Goal: Task Accomplishment & Management: Use online tool/utility

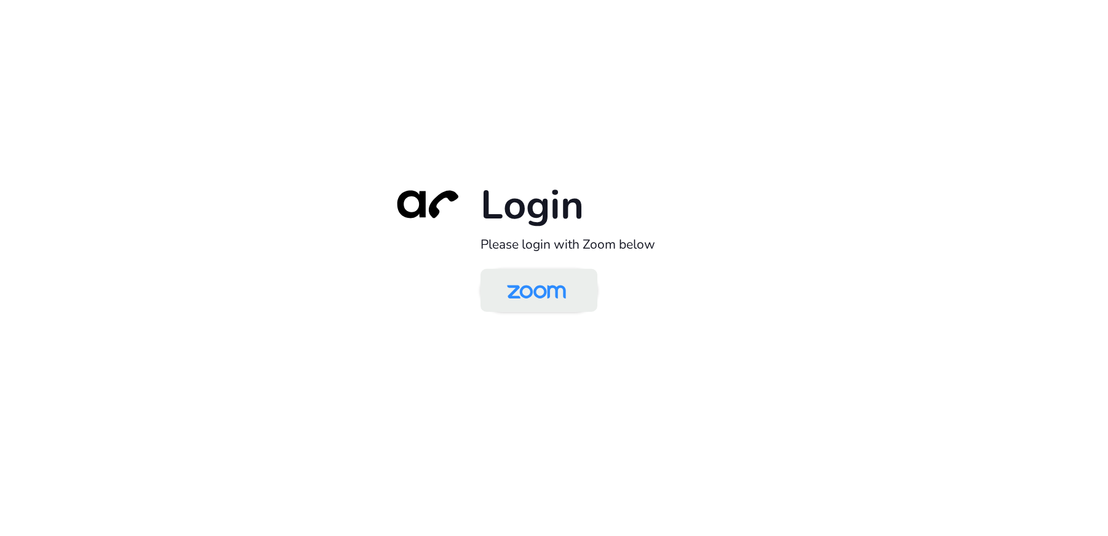
click at [529, 281] on img at bounding box center [536, 291] width 85 height 40
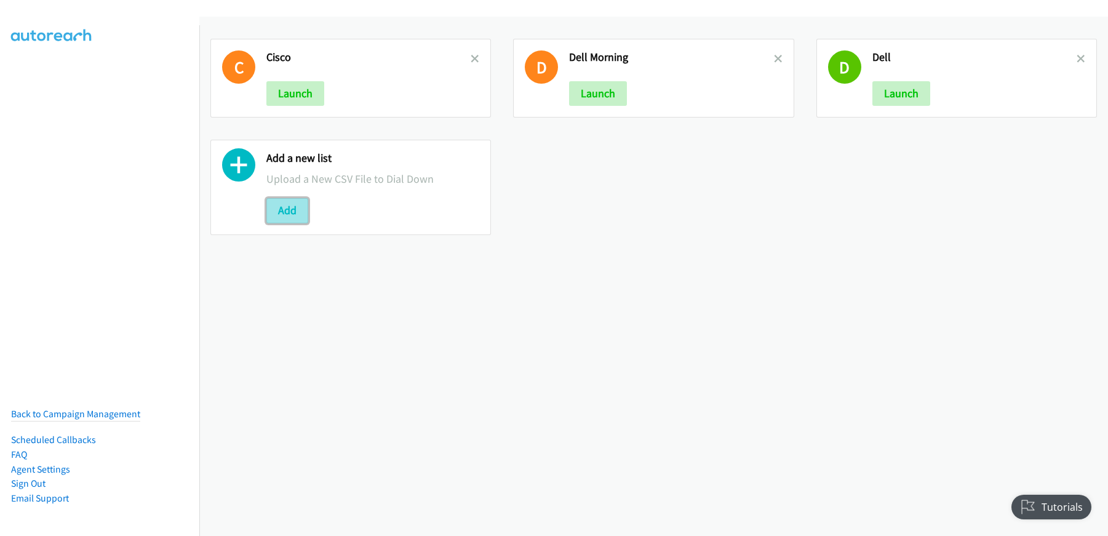
click at [286, 204] on button "Add" at bounding box center [287, 210] width 42 height 25
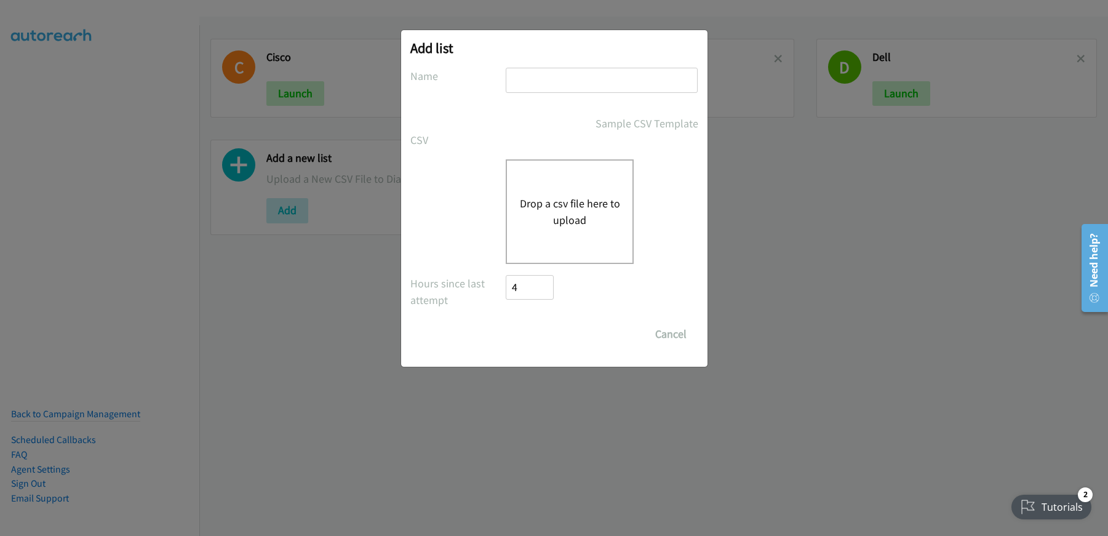
click at [570, 82] on input "text" at bounding box center [602, 80] width 192 height 25
type input "Dell_wed"
click at [574, 236] on div "Drop a csv file here to upload" at bounding box center [570, 211] width 128 height 105
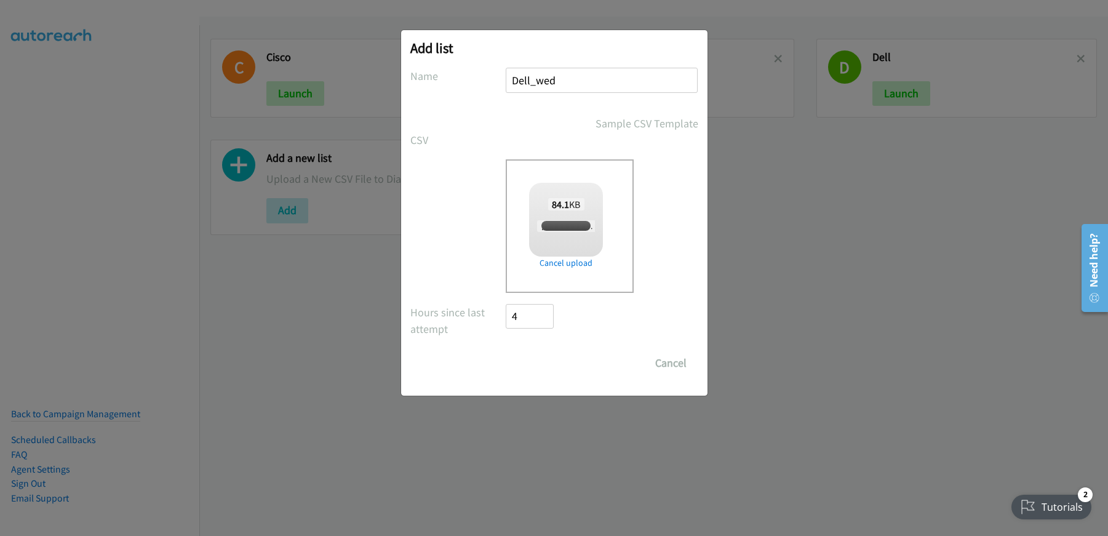
checkbox input "true"
click at [546, 367] on input "Save List" at bounding box center [538, 363] width 65 height 25
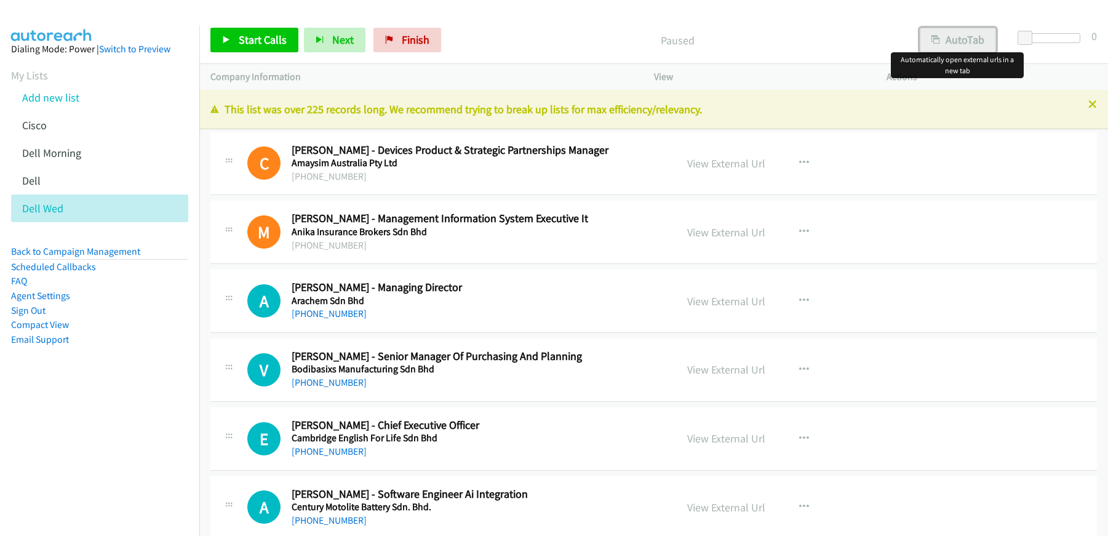
click at [937, 36] on icon "button" at bounding box center [936, 40] width 9 height 9
click at [721, 164] on link "View External Url" at bounding box center [726, 163] width 78 height 14
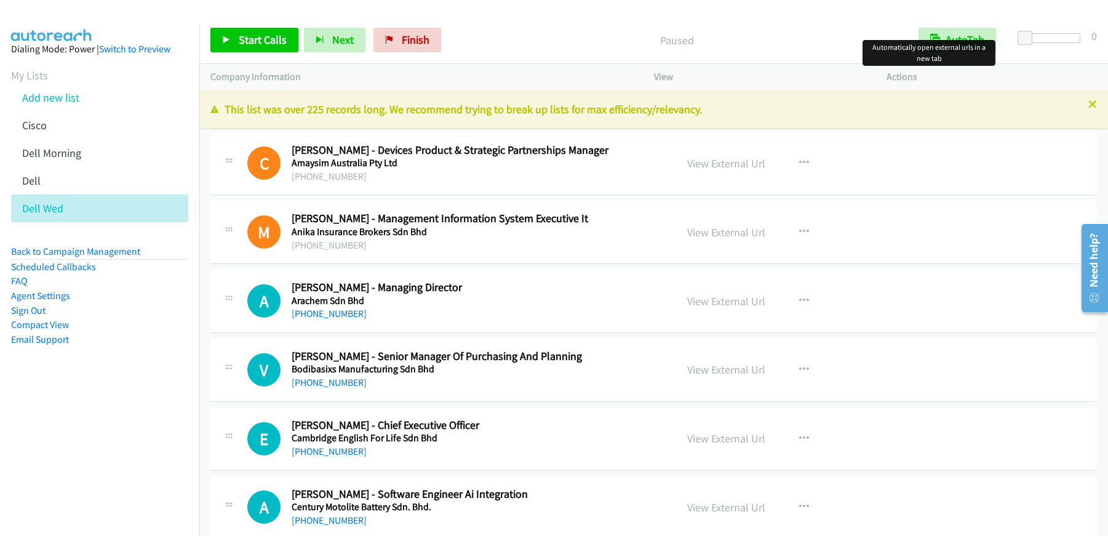
click at [716, 41] on p "Paused" at bounding box center [677, 40] width 439 height 17
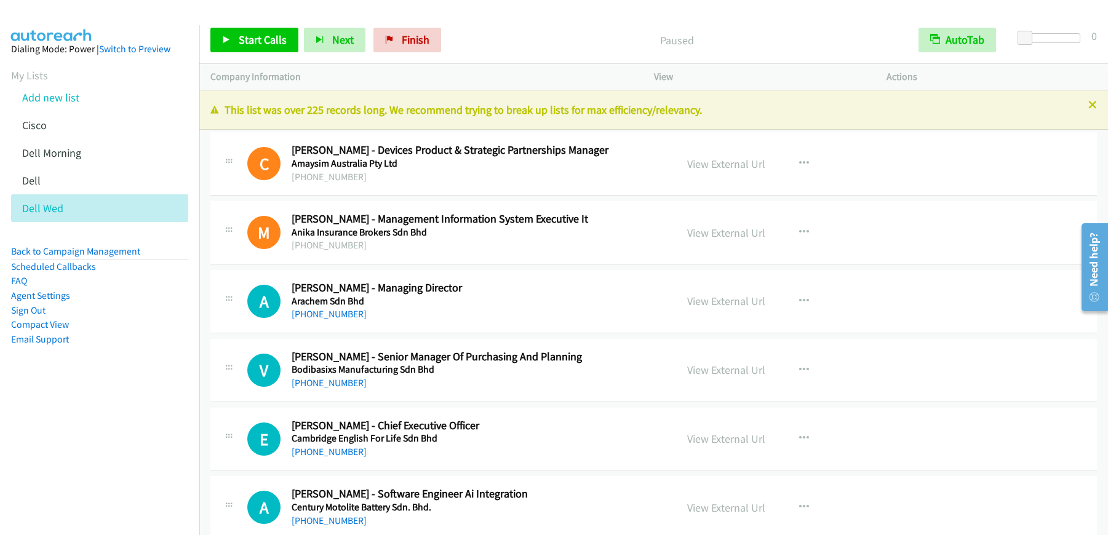
click at [529, 49] on div "Paused" at bounding box center [677, 40] width 461 height 25
click at [217, 41] on link "Start Calls" at bounding box center [254, 40] width 88 height 25
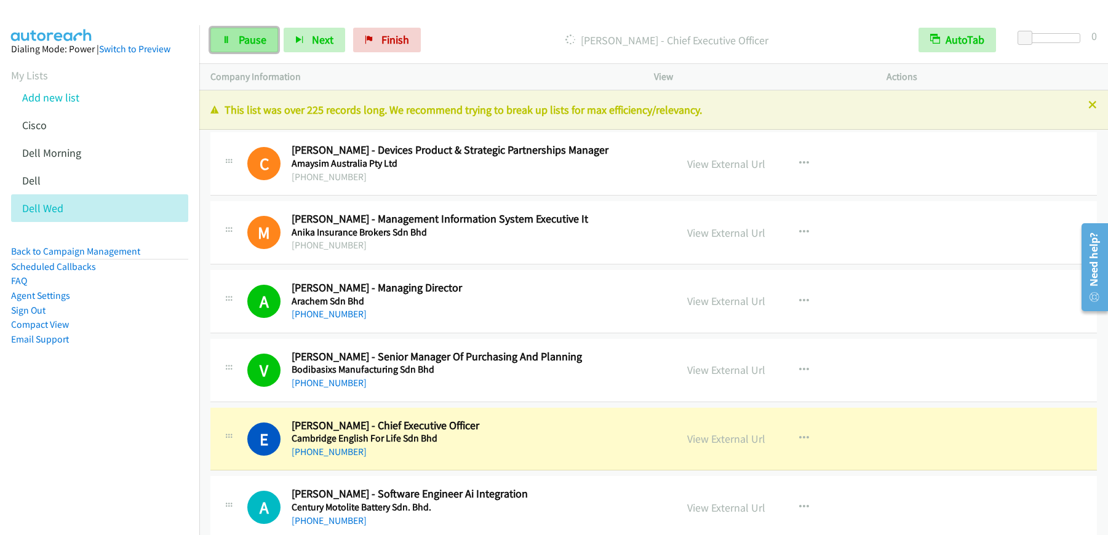
click at [239, 37] on span "Pause" at bounding box center [253, 40] width 28 height 14
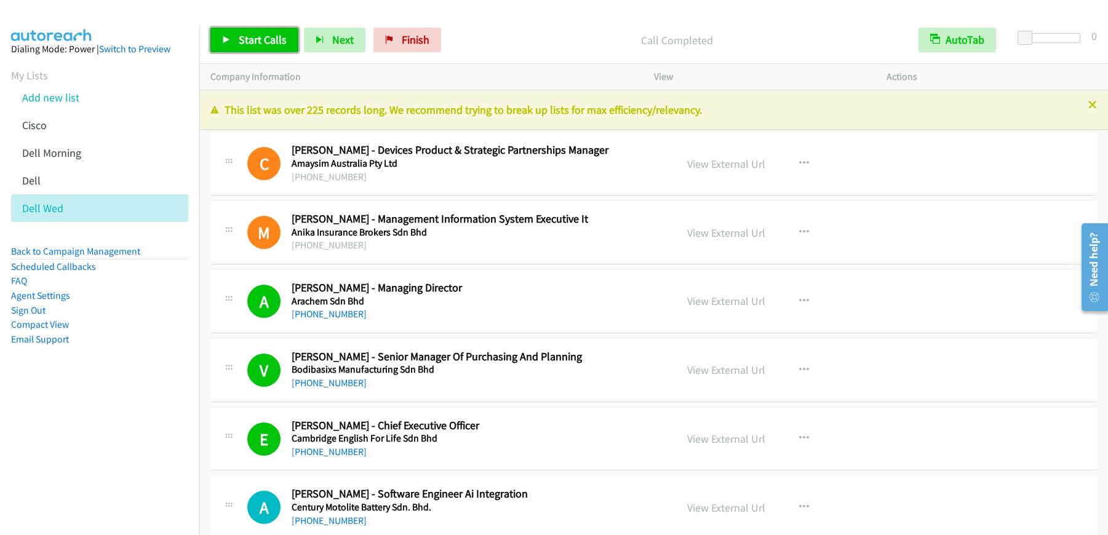
click at [247, 47] on link "Start Calls" at bounding box center [254, 40] width 88 height 25
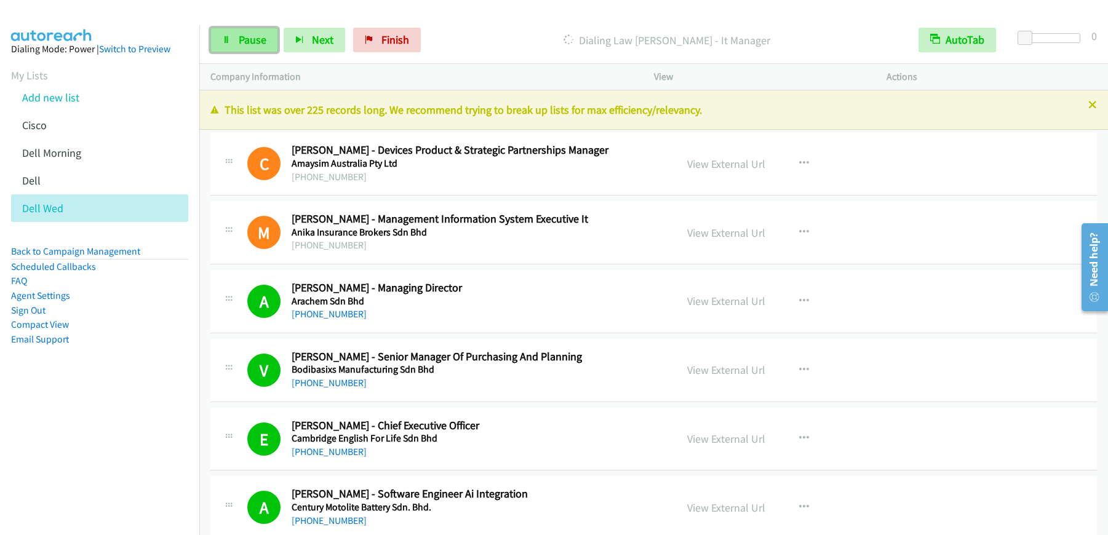
click at [252, 44] on span "Pause" at bounding box center [253, 40] width 28 height 14
click at [278, 39] on span "Start Calls" at bounding box center [263, 40] width 48 height 14
click at [257, 44] on span "Pause" at bounding box center [253, 40] width 28 height 14
click at [247, 38] on span "Start Calls" at bounding box center [263, 40] width 48 height 14
click at [263, 45] on span "Pause" at bounding box center [253, 40] width 28 height 14
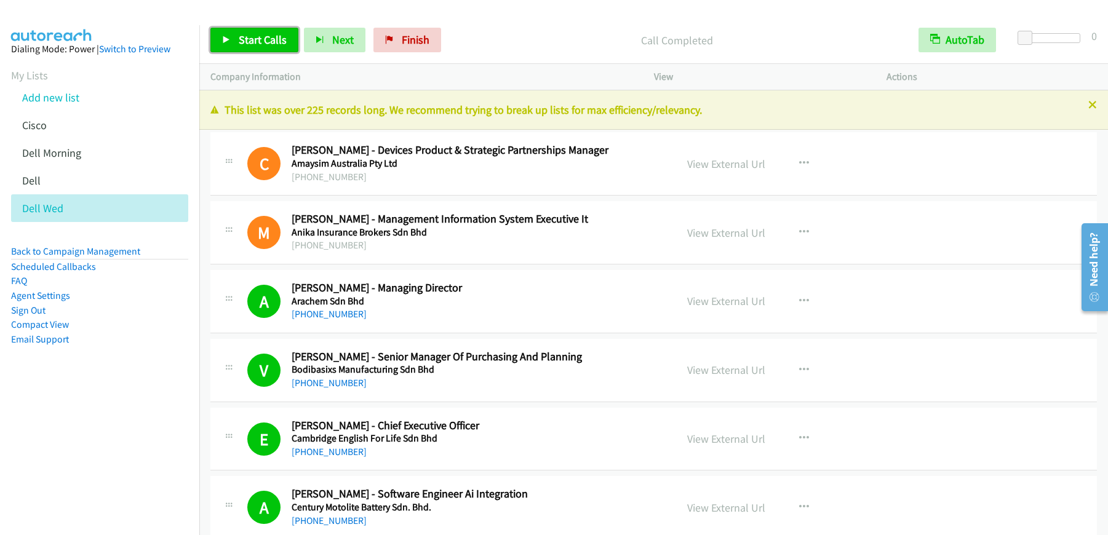
click at [277, 39] on span "Start Calls" at bounding box center [263, 40] width 48 height 14
click at [244, 46] on span "Pause" at bounding box center [253, 40] width 28 height 14
click at [617, 41] on p "Call Completed" at bounding box center [677, 40] width 439 height 17
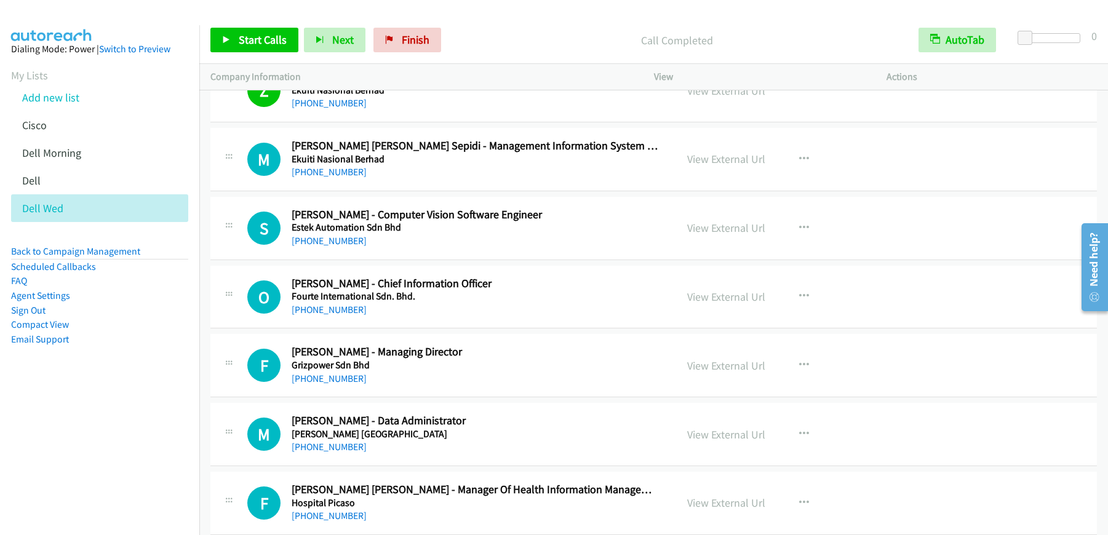
scroll to position [1250, 0]
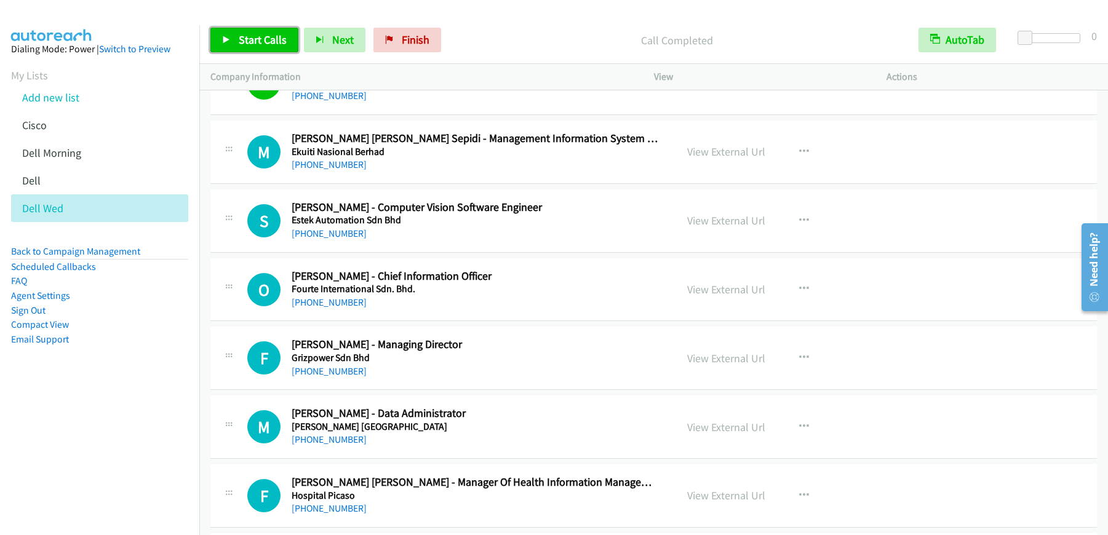
click at [280, 41] on span "Start Calls" at bounding box center [263, 40] width 48 height 14
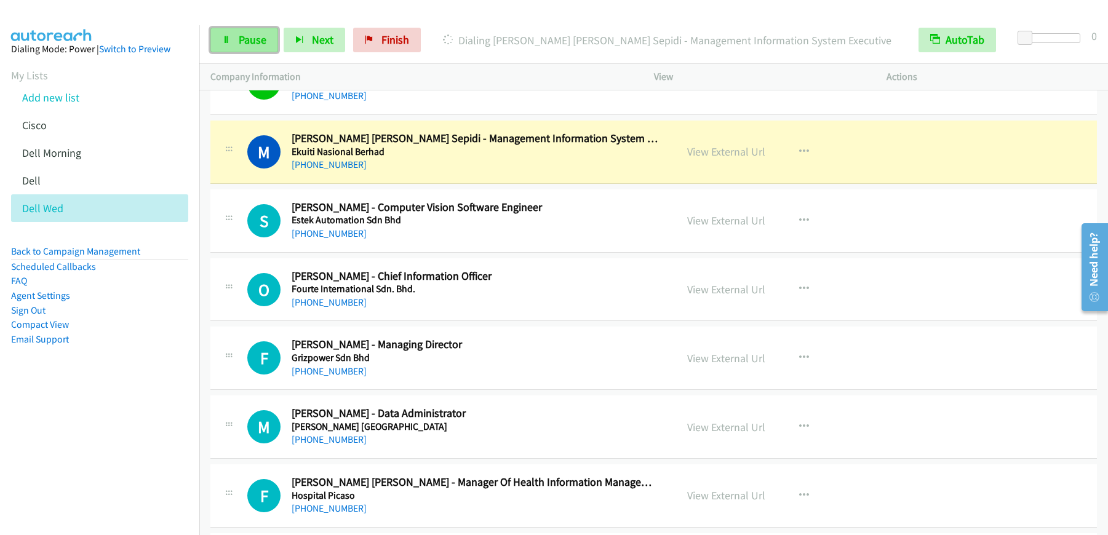
click at [264, 47] on link "Pause" at bounding box center [244, 40] width 68 height 25
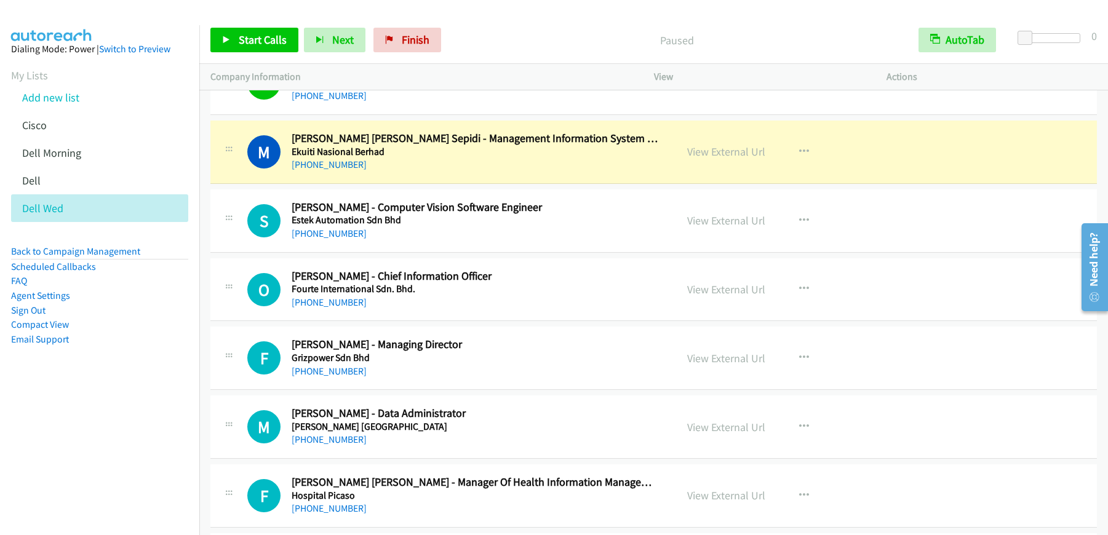
click at [534, 37] on p "Paused" at bounding box center [677, 40] width 439 height 17
click at [526, 41] on p "Paused" at bounding box center [677, 40] width 439 height 17
click at [524, 42] on p "Paused" at bounding box center [677, 40] width 439 height 17
click at [519, 61] on div "Start Calls Pause Next Finish Paused AutoTab AutoTab 0" at bounding box center [653, 40] width 909 height 47
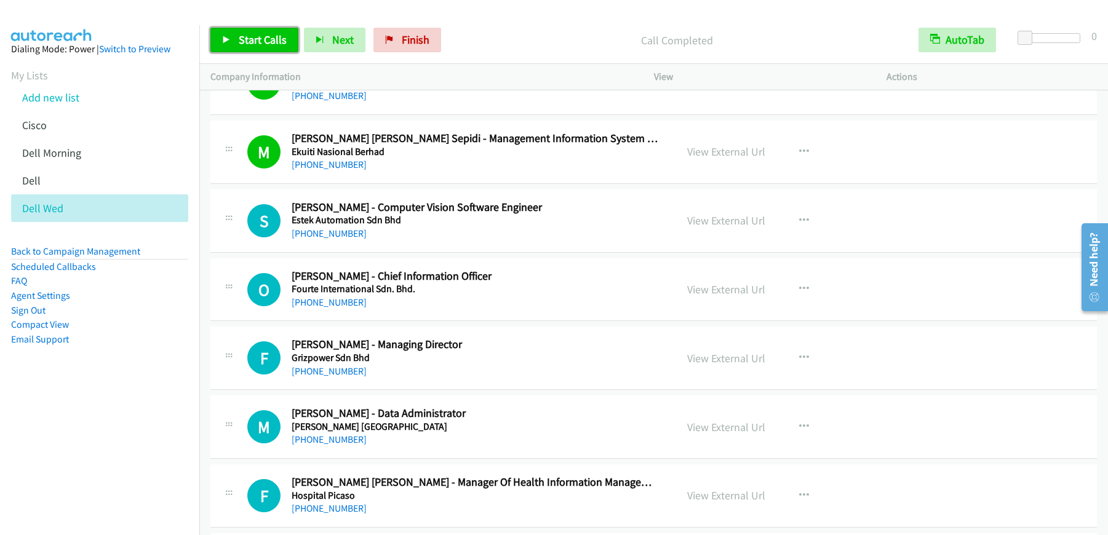
click at [258, 45] on span "Start Calls" at bounding box center [263, 40] width 48 height 14
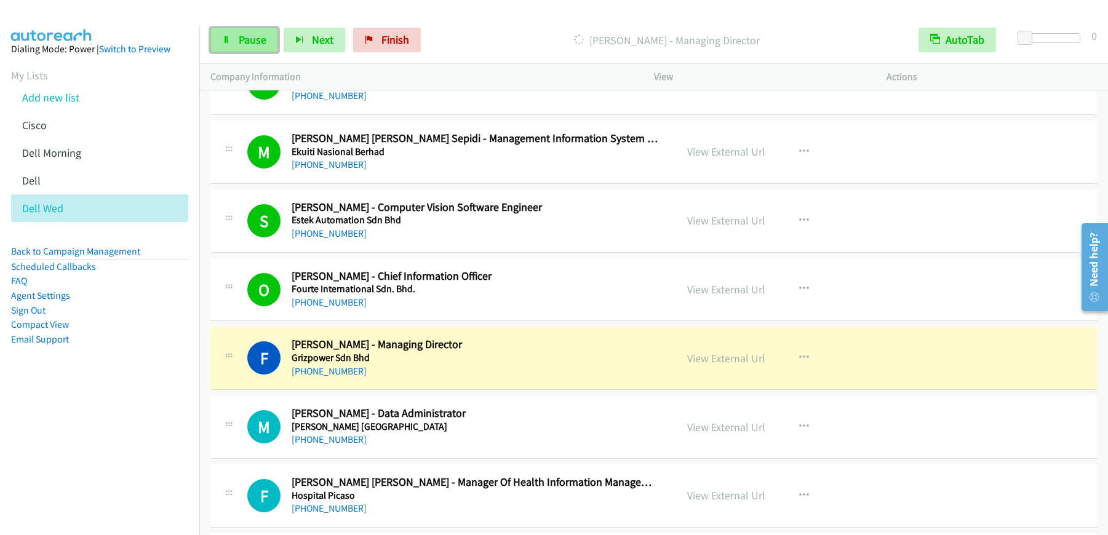
click at [252, 31] on link "Pause" at bounding box center [244, 40] width 68 height 25
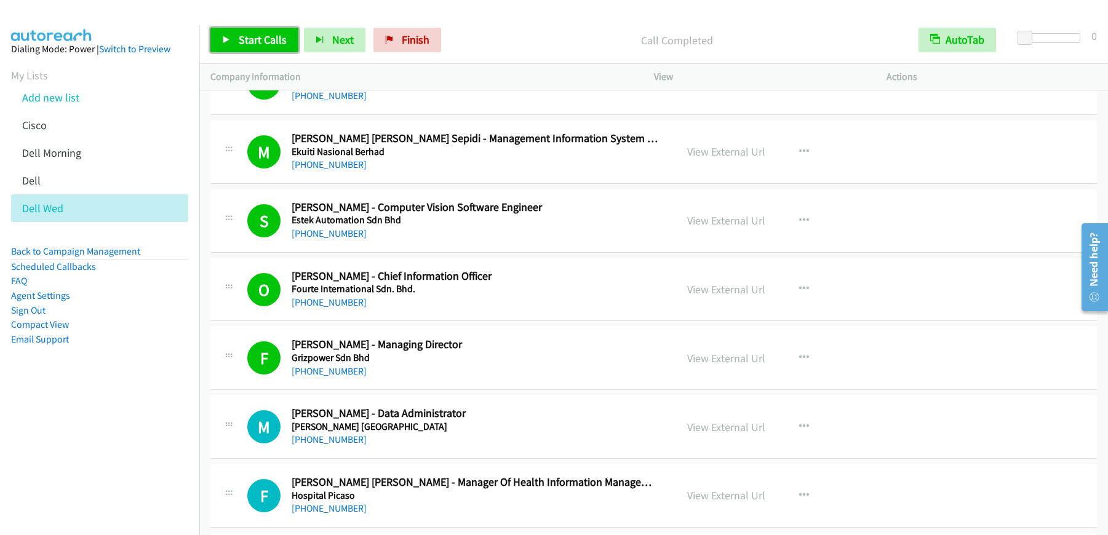
click at [264, 40] on span "Start Calls" at bounding box center [263, 40] width 48 height 14
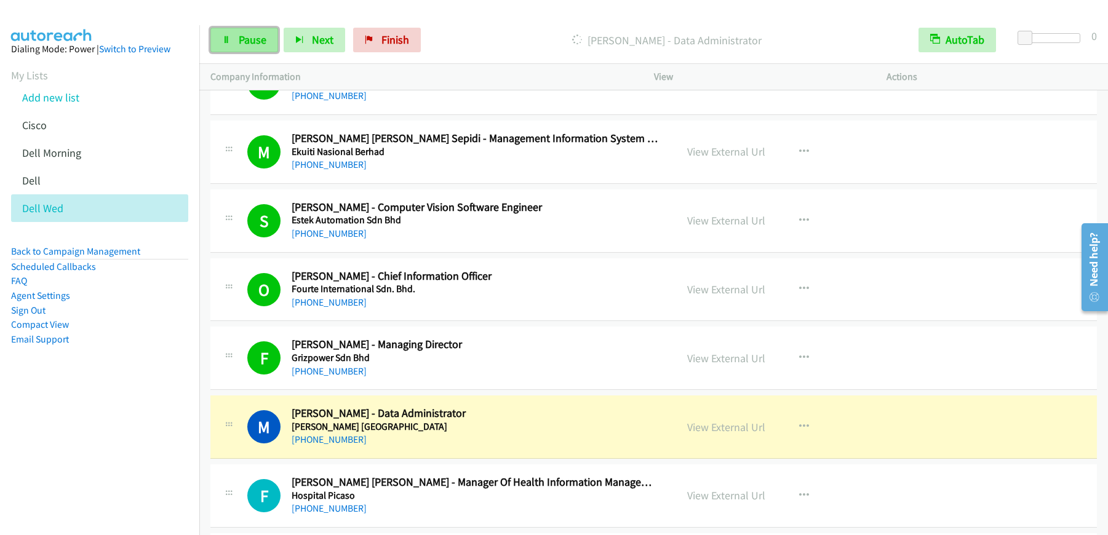
click at [228, 40] on icon at bounding box center [226, 40] width 9 height 9
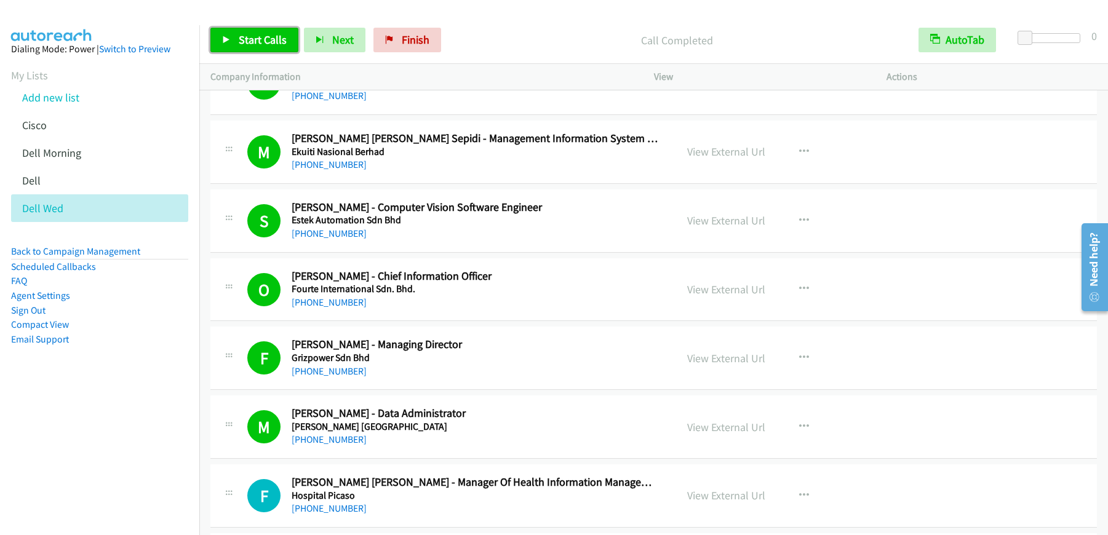
click at [260, 45] on span "Start Calls" at bounding box center [263, 40] width 48 height 14
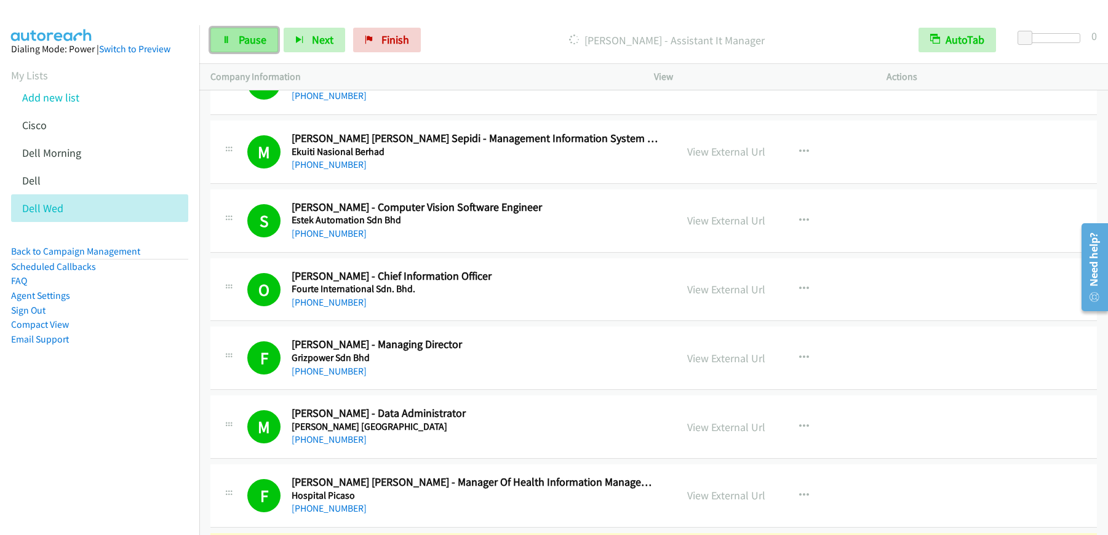
click at [233, 47] on link "Pause" at bounding box center [244, 40] width 68 height 25
click at [274, 42] on span "Start Calls" at bounding box center [263, 40] width 48 height 14
click at [242, 39] on span "Pause" at bounding box center [253, 40] width 28 height 14
click at [263, 50] on link "Start Calls" at bounding box center [254, 40] width 88 height 25
click at [249, 42] on span "Pause" at bounding box center [253, 40] width 28 height 14
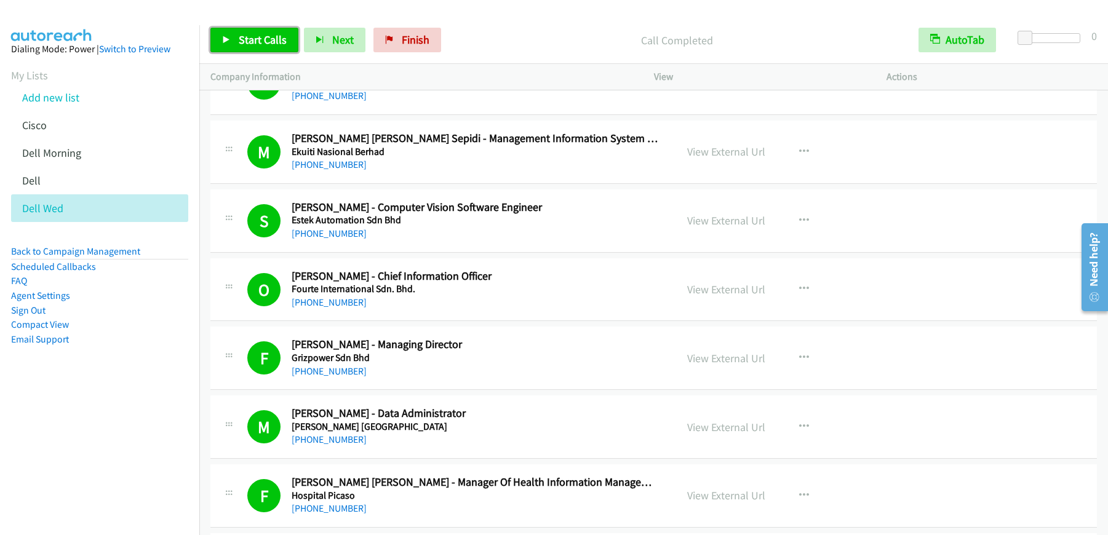
click at [255, 34] on span "Start Calls" at bounding box center [263, 40] width 48 height 14
click at [244, 47] on link "Pause" at bounding box center [244, 40] width 68 height 25
click at [268, 50] on link "Start Calls" at bounding box center [254, 40] width 88 height 25
click at [239, 39] on span "Pause" at bounding box center [253, 40] width 28 height 14
click at [270, 44] on span "Start Calls" at bounding box center [263, 40] width 48 height 14
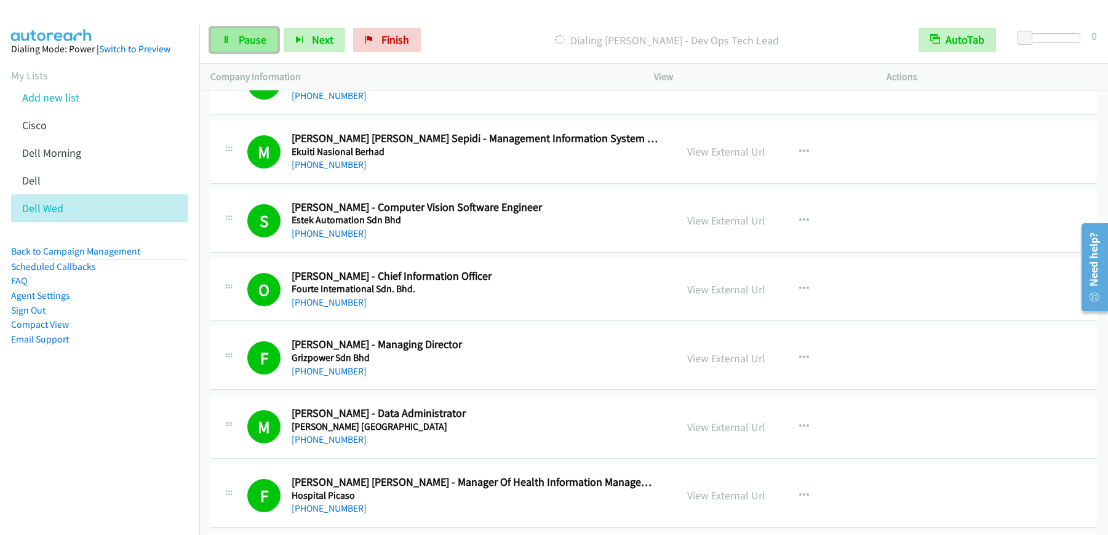
click at [242, 34] on span "Pause" at bounding box center [253, 40] width 28 height 14
click at [268, 33] on span "Start Calls" at bounding box center [263, 40] width 48 height 14
click at [248, 36] on span "Pause" at bounding box center [253, 40] width 28 height 14
click at [239, 47] on link "Start Calls" at bounding box center [254, 40] width 88 height 25
click at [235, 43] on link "Pause" at bounding box center [244, 40] width 68 height 25
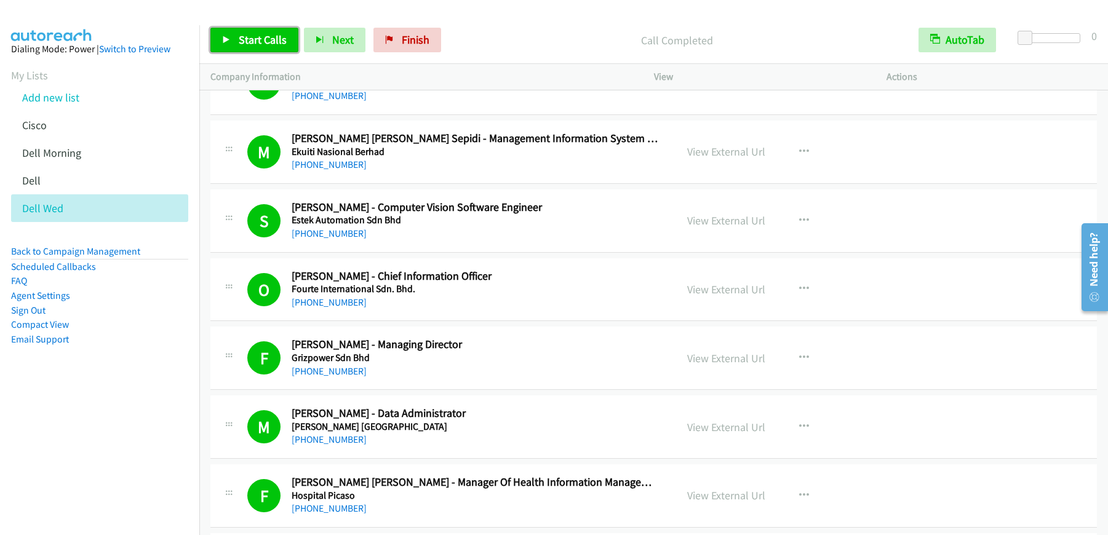
click at [241, 47] on link "Start Calls" at bounding box center [254, 40] width 88 height 25
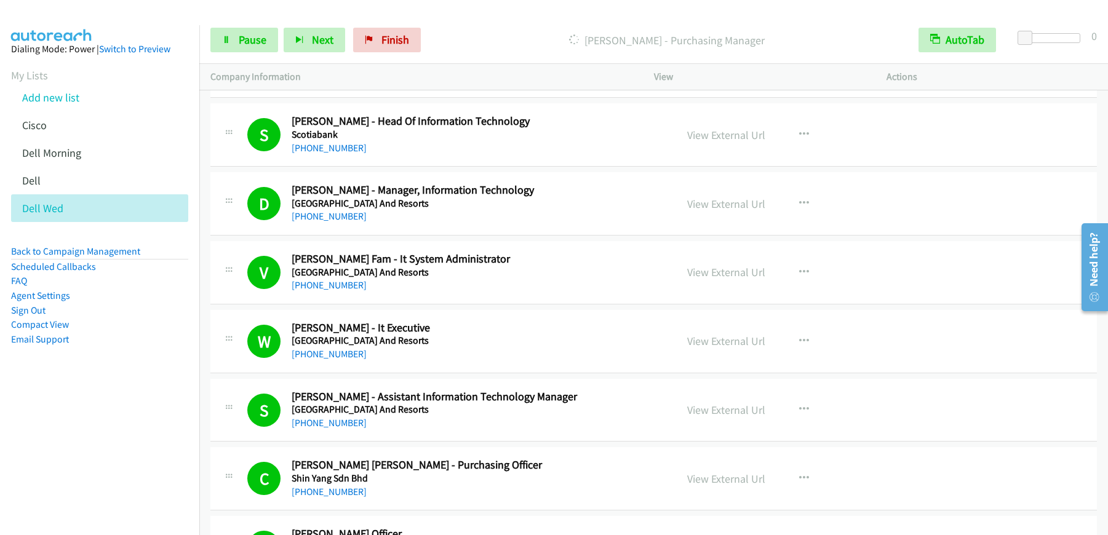
scroll to position [5238, 0]
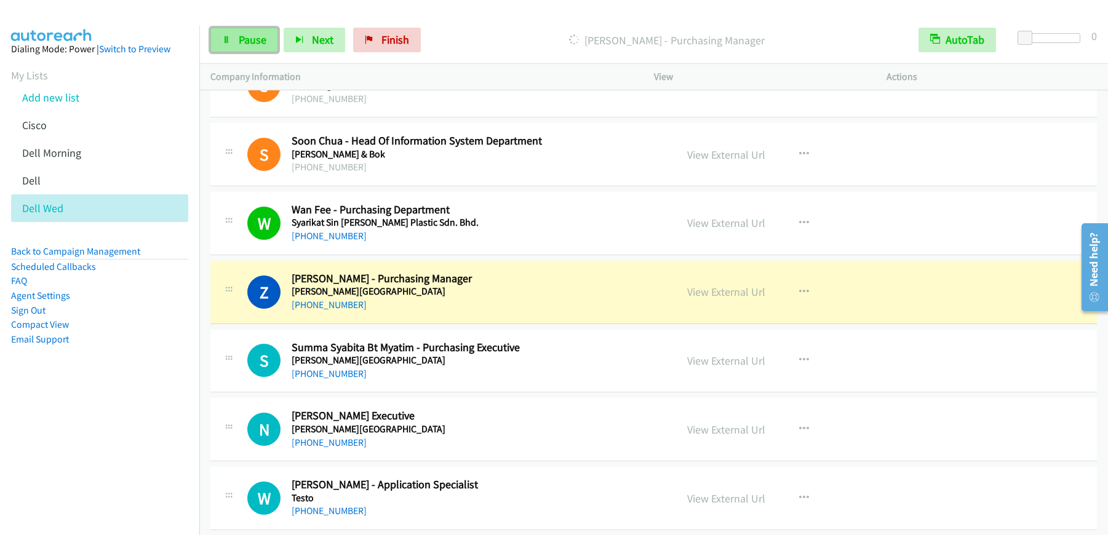
click at [252, 40] on span "Pause" at bounding box center [253, 40] width 28 height 14
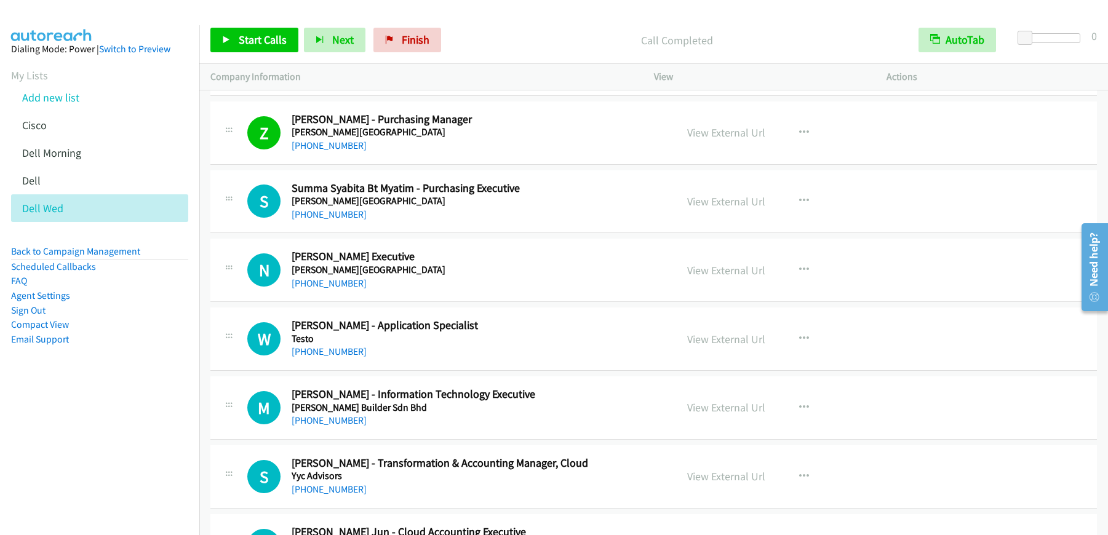
scroll to position [5414, 0]
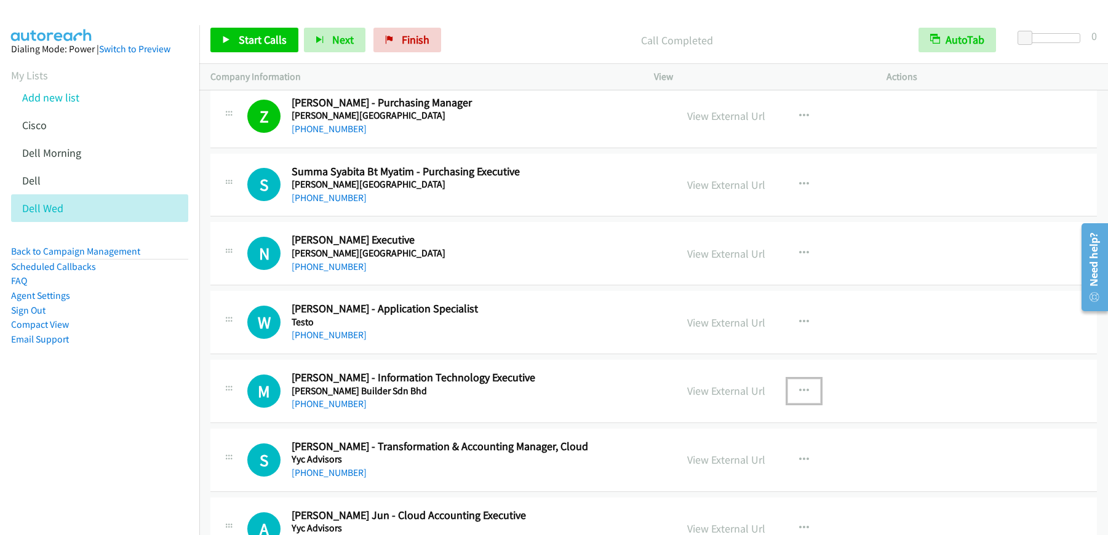
click at [804, 393] on button "button" at bounding box center [804, 391] width 33 height 25
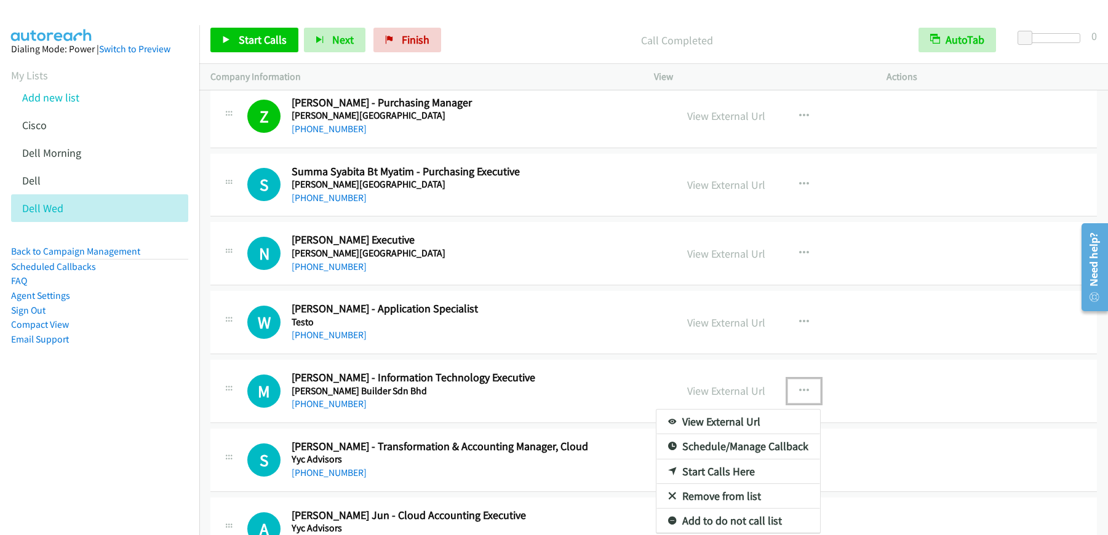
click at [722, 472] on link "Start Calls Here" at bounding box center [739, 472] width 164 height 25
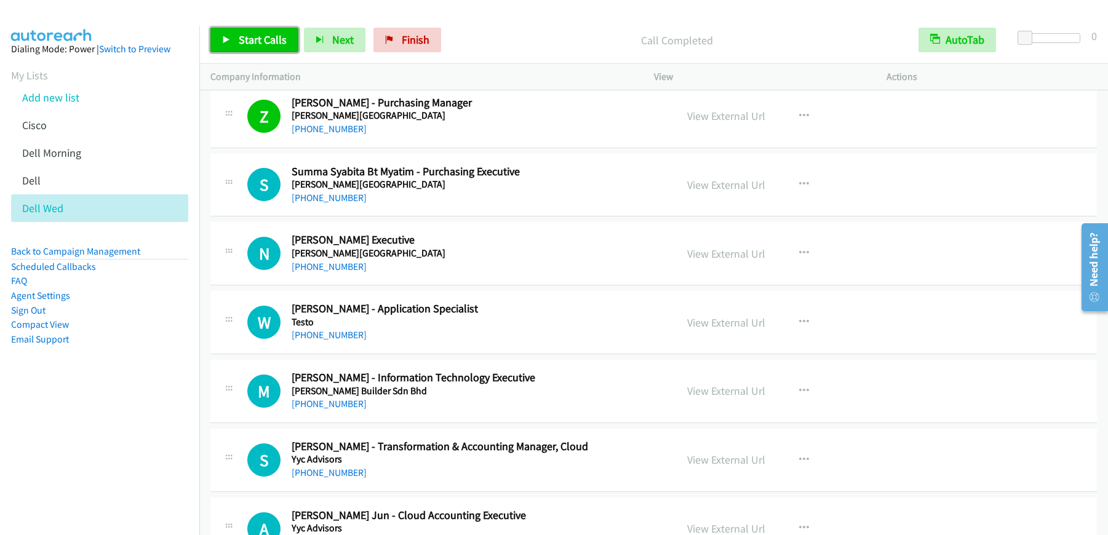
click at [249, 40] on span "Start Calls" at bounding box center [263, 40] width 48 height 14
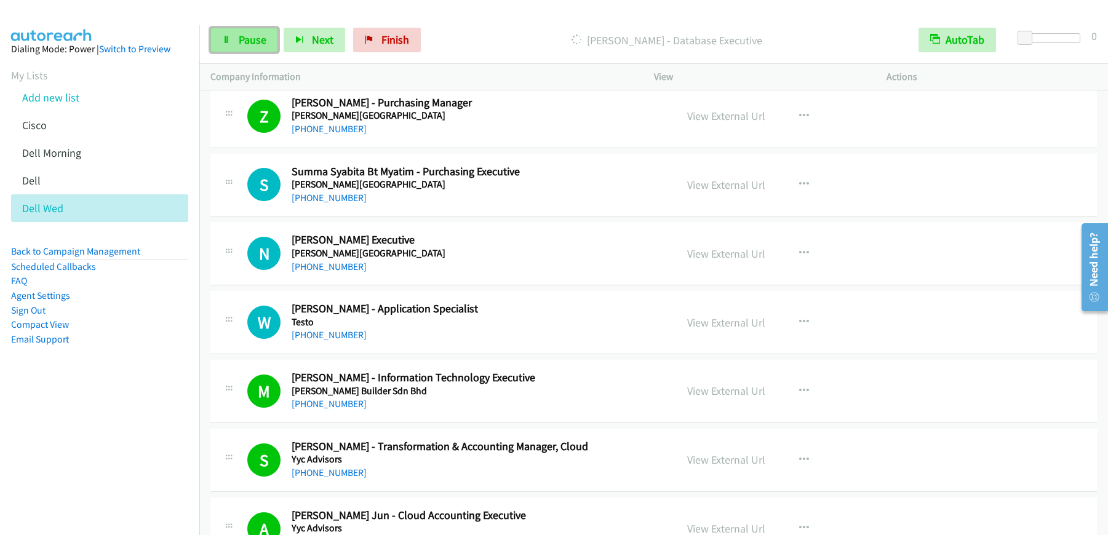
click at [239, 41] on span "Pause" at bounding box center [253, 40] width 28 height 14
click at [273, 41] on span "Start Calls" at bounding box center [263, 40] width 48 height 14
click at [246, 42] on span "Pause" at bounding box center [253, 40] width 28 height 14
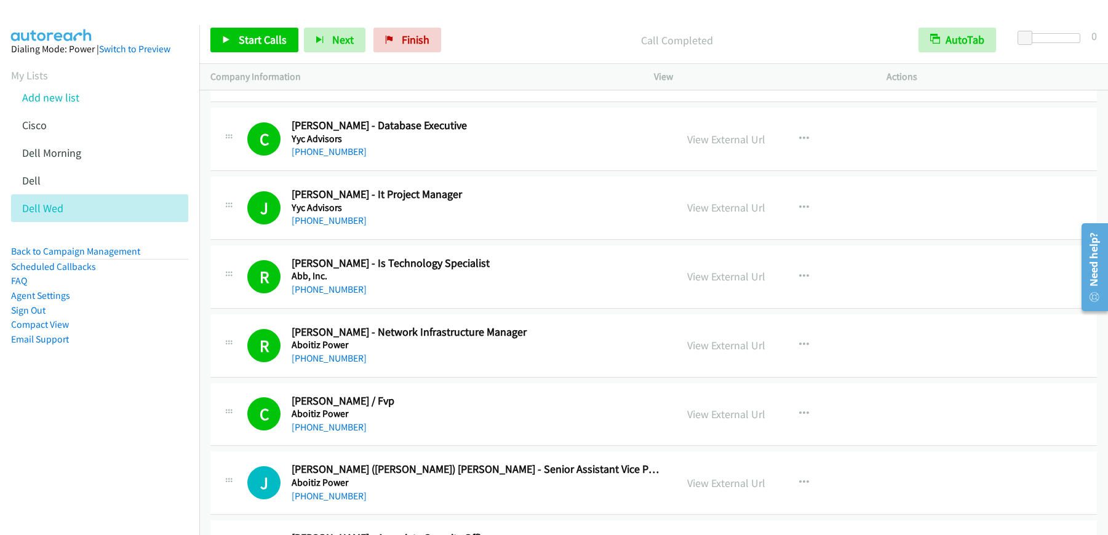
scroll to position [5960, 0]
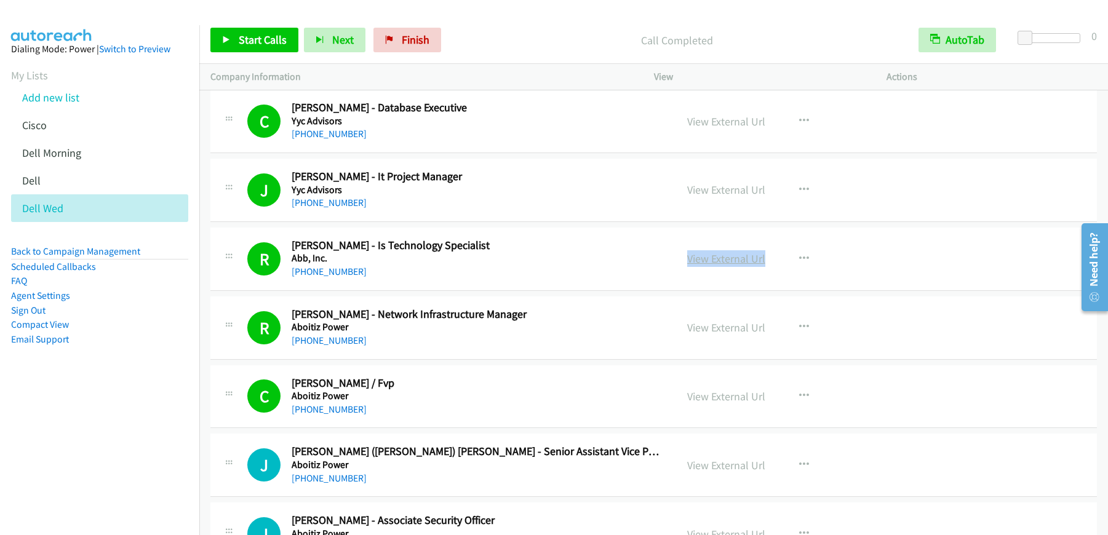
click at [719, 258] on link "View External Url" at bounding box center [726, 259] width 78 height 14
click at [713, 329] on link "View External Url" at bounding box center [726, 328] width 78 height 14
click at [718, 329] on link "View External Url" at bounding box center [726, 328] width 78 height 14
click at [721, 331] on link "View External Url" at bounding box center [726, 328] width 78 height 14
click at [716, 401] on link "View External Url" at bounding box center [726, 397] width 78 height 14
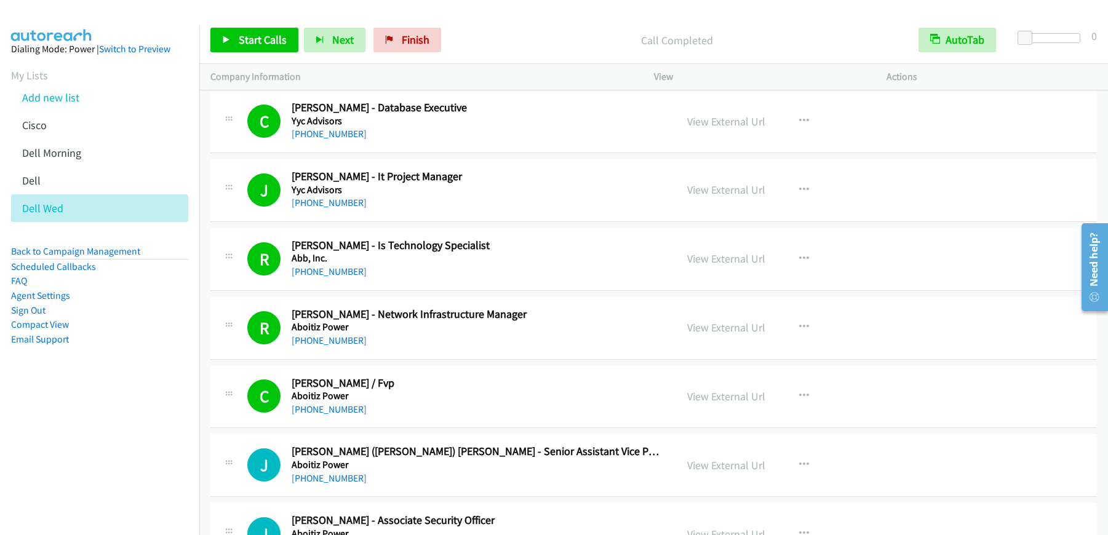
click at [246, 52] on div "Start Calls Pause Next Finish Call Completed AutoTab AutoTab 0" at bounding box center [653, 40] width 909 height 47
click at [247, 41] on span "Start Calls" at bounding box center [263, 40] width 48 height 14
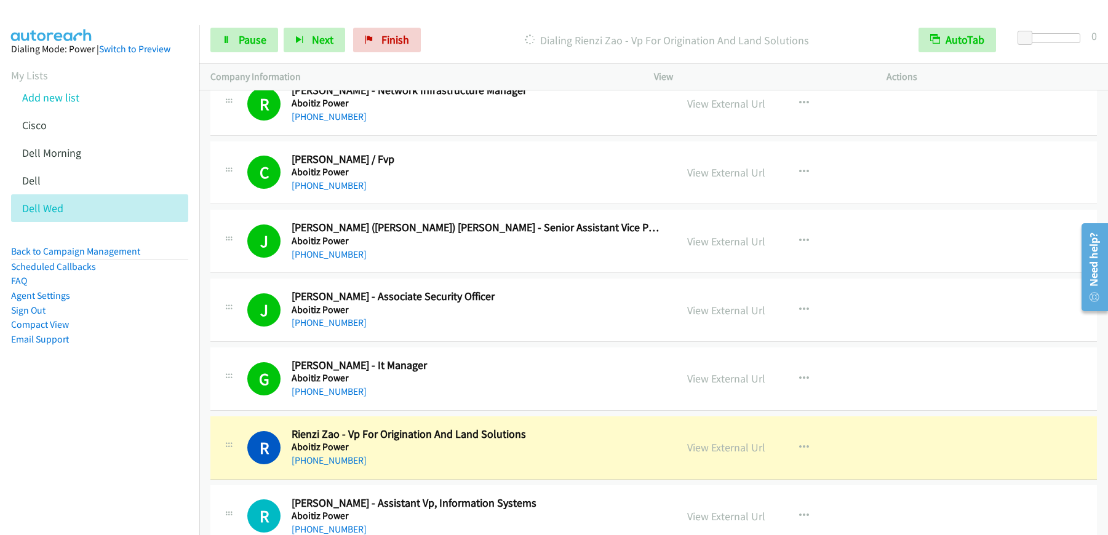
scroll to position [6199, 0]
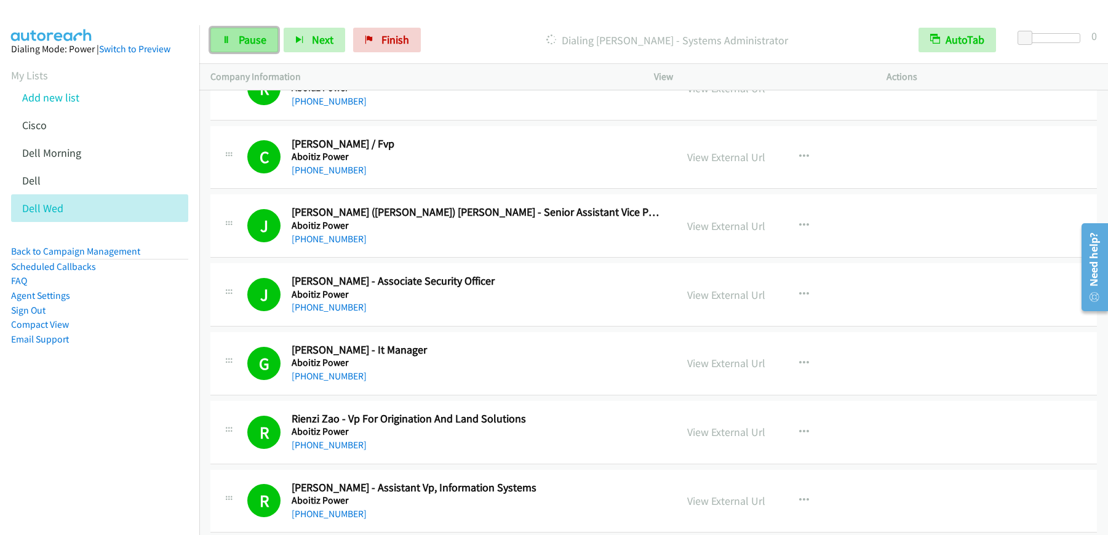
click at [246, 44] on span "Pause" at bounding box center [253, 40] width 28 height 14
click at [278, 36] on span "Start Calls" at bounding box center [263, 40] width 48 height 14
click at [231, 44] on link "Pause" at bounding box center [244, 40] width 68 height 25
click at [241, 45] on span "Start Calls" at bounding box center [263, 40] width 48 height 14
click at [250, 44] on span "Pause" at bounding box center [253, 40] width 28 height 14
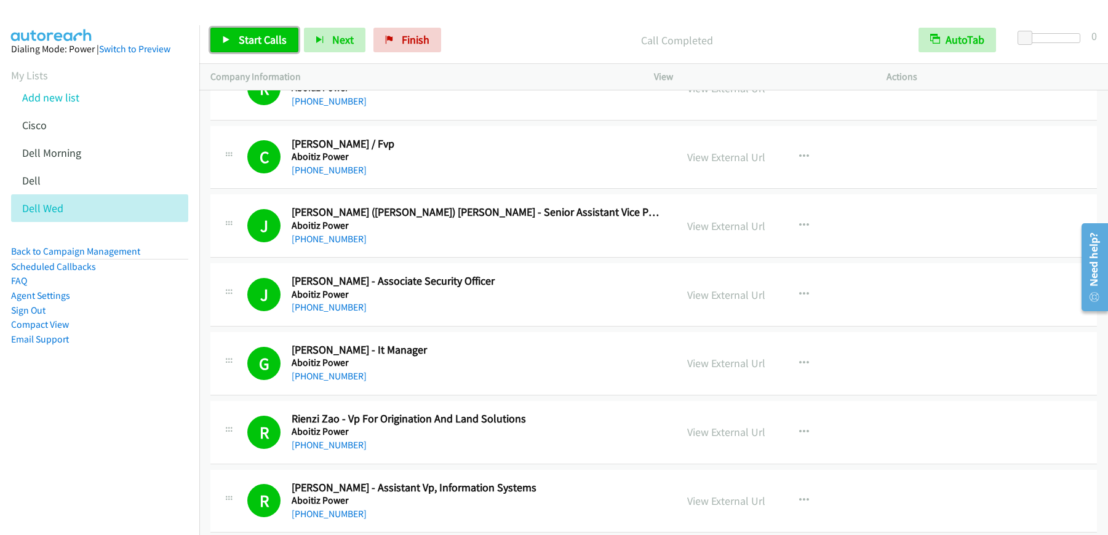
click at [263, 47] on link "Start Calls" at bounding box center [254, 40] width 88 height 25
click at [262, 49] on link "Pause" at bounding box center [244, 40] width 68 height 25
click at [270, 43] on span "Start Calls" at bounding box center [263, 40] width 48 height 14
click at [255, 49] on link "Pause" at bounding box center [244, 40] width 68 height 25
drag, startPoint x: 247, startPoint y: 52, endPoint x: 259, endPoint y: 43, distance: 14.9
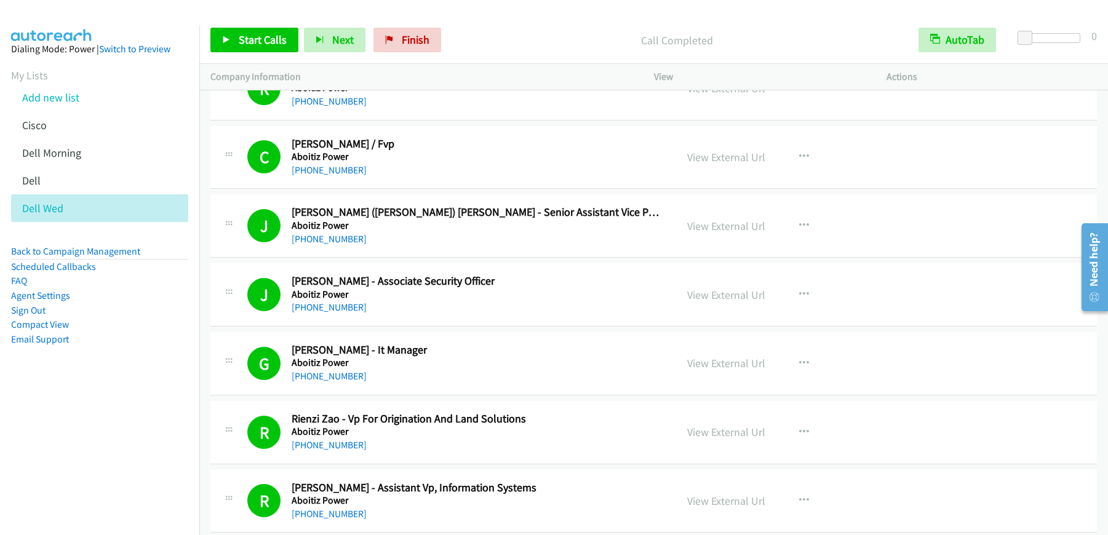
click at [247, 52] on div "Start Calls Pause Next Finish Call Completed AutoTab AutoTab 0" at bounding box center [653, 40] width 909 height 47
click at [263, 39] on span "Start Calls" at bounding box center [263, 40] width 48 height 14
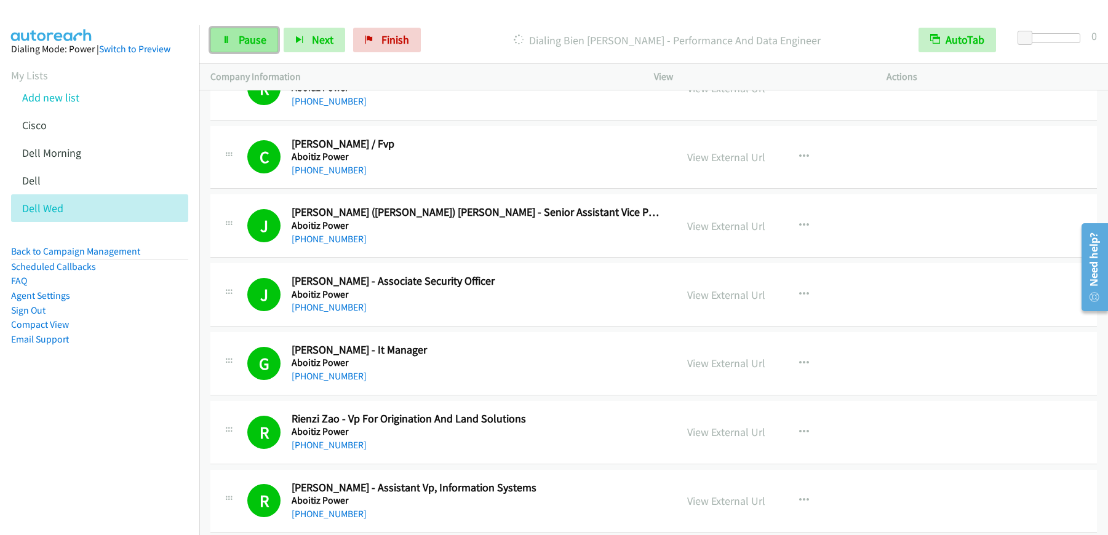
click at [251, 38] on span "Pause" at bounding box center [253, 40] width 28 height 14
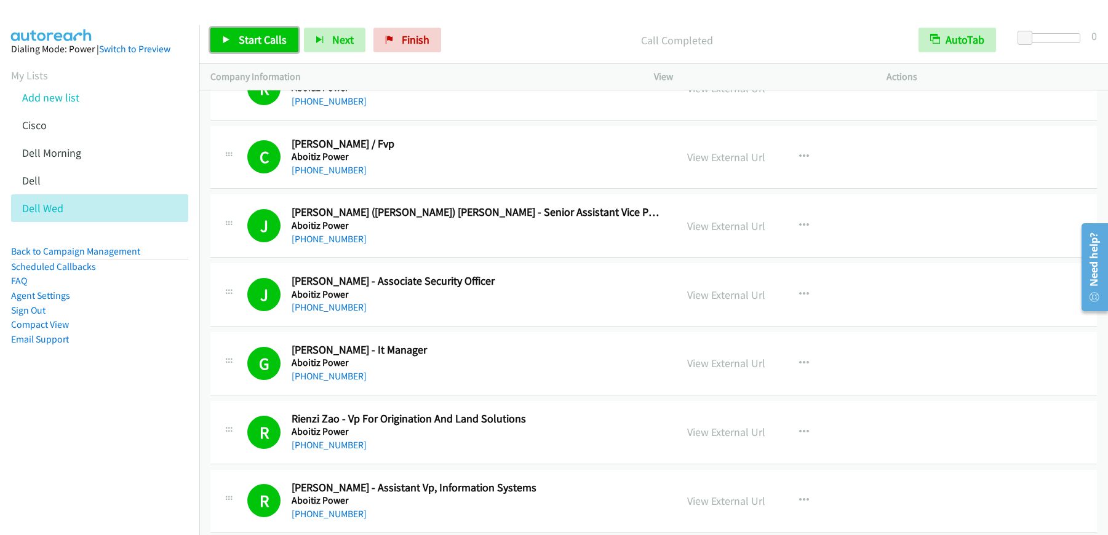
click at [282, 34] on span "Start Calls" at bounding box center [263, 40] width 48 height 14
drag, startPoint x: 253, startPoint y: 39, endPoint x: 254, endPoint y: 46, distance: 6.9
click at [254, 39] on span "Pause" at bounding box center [253, 40] width 28 height 14
click at [258, 42] on span "Start Calls" at bounding box center [263, 40] width 48 height 14
click at [241, 48] on link "Pause" at bounding box center [244, 40] width 68 height 25
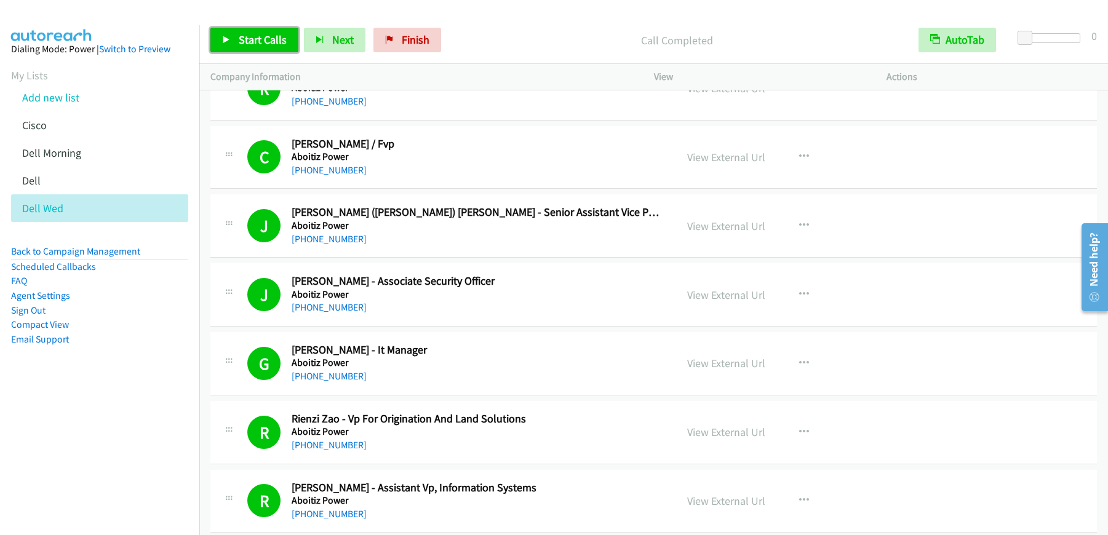
click at [251, 41] on span "Start Calls" at bounding box center [263, 40] width 48 height 14
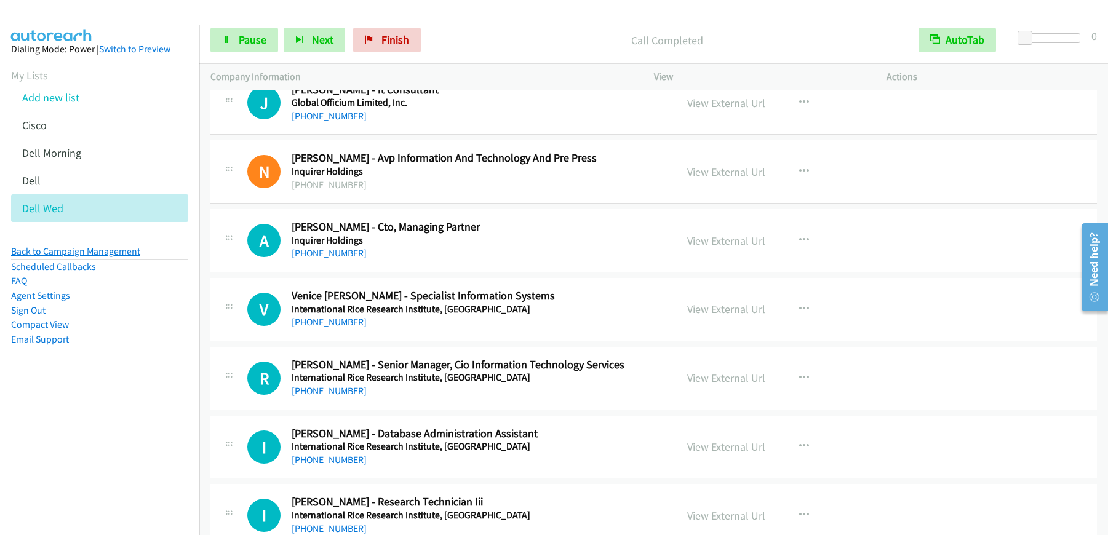
scroll to position [9902, 0]
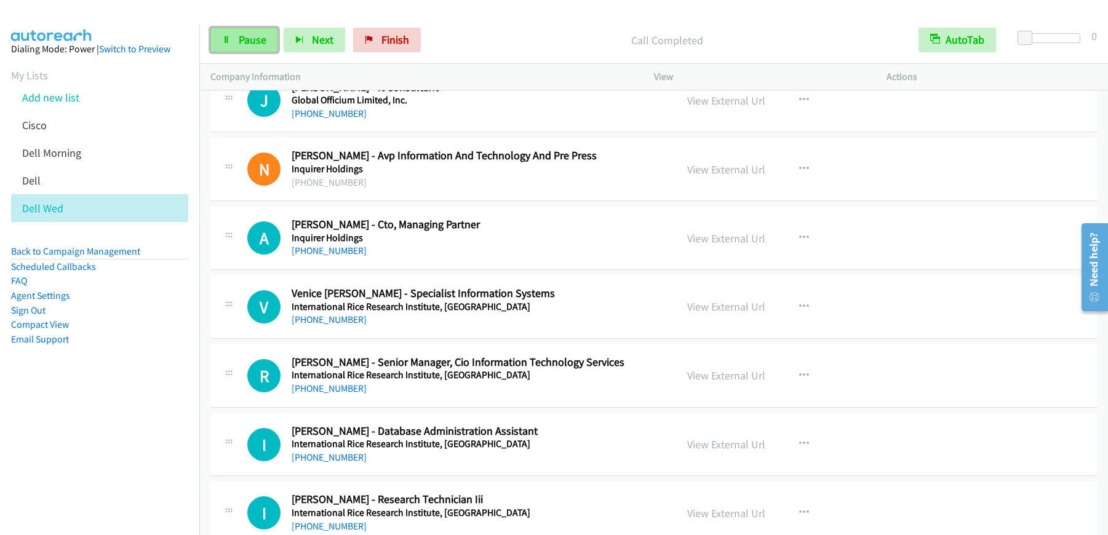
click at [249, 43] on span "Pause" at bounding box center [253, 40] width 28 height 14
click at [249, 43] on span "Start Calls" at bounding box center [263, 40] width 48 height 14
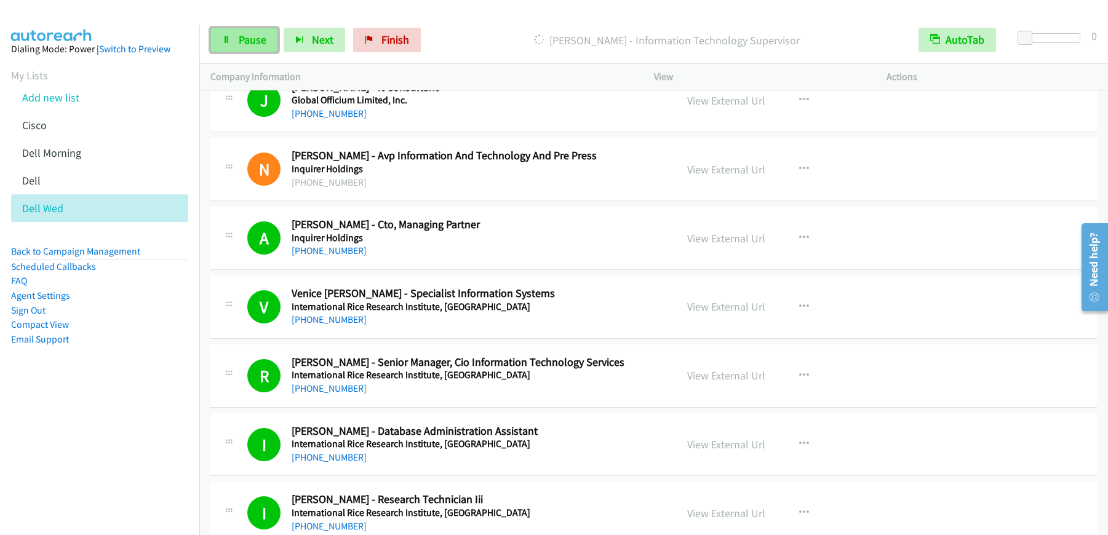
click at [249, 41] on span "Pause" at bounding box center [253, 40] width 28 height 14
click at [262, 45] on span "Start Calls" at bounding box center [263, 40] width 48 height 14
click at [233, 44] on link "Pause" at bounding box center [244, 40] width 68 height 25
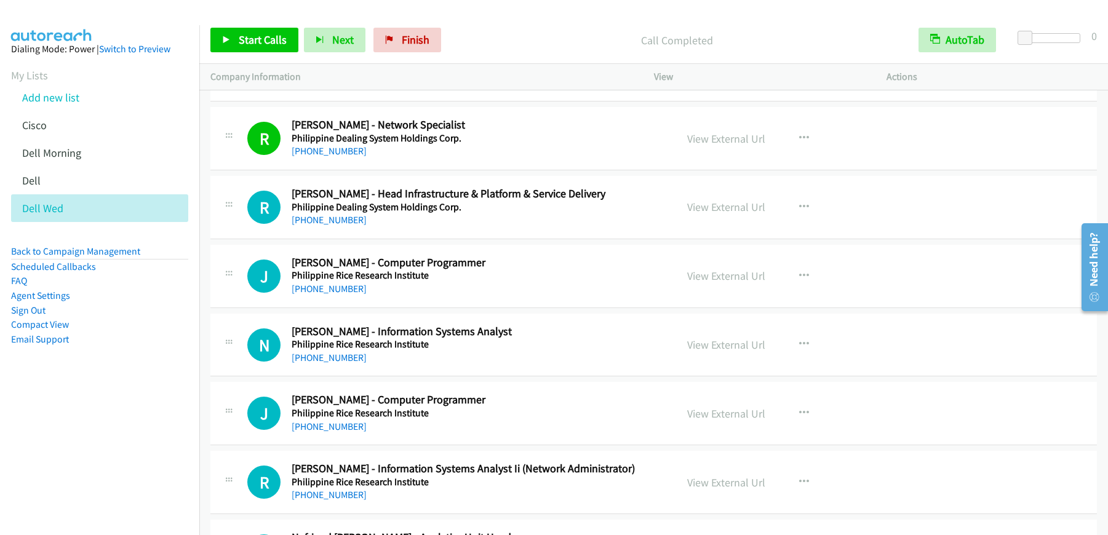
scroll to position [12211, 0]
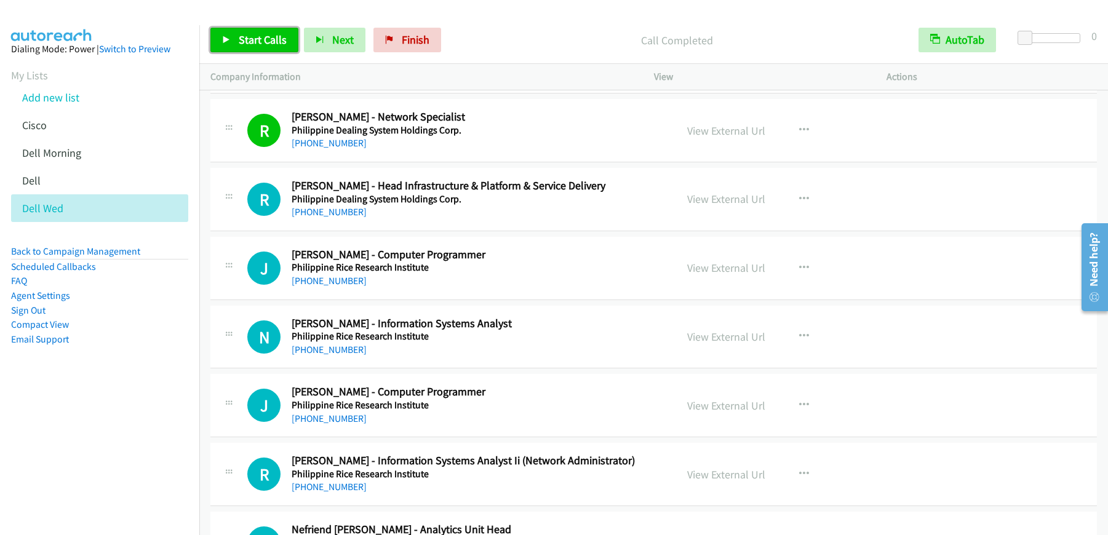
click at [282, 44] on span "Start Calls" at bounding box center [263, 40] width 48 height 14
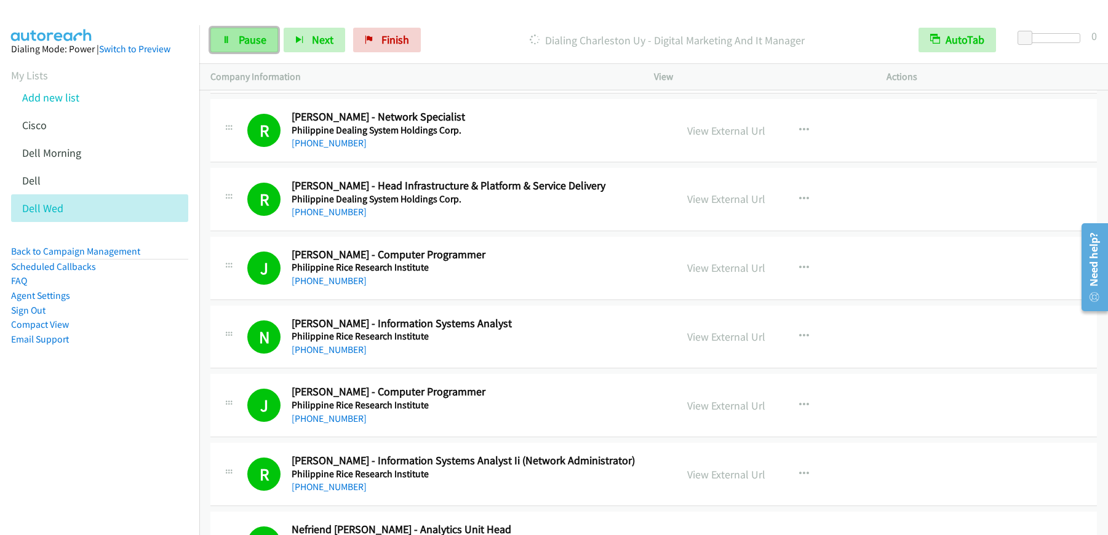
click at [244, 41] on span "Pause" at bounding box center [253, 40] width 28 height 14
click at [241, 41] on span "Start Calls" at bounding box center [263, 40] width 48 height 14
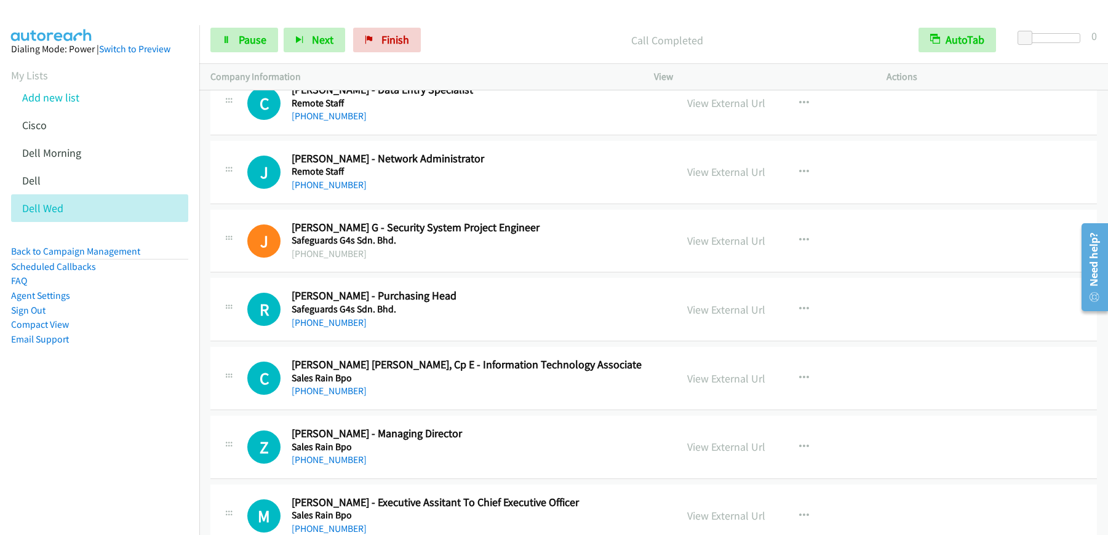
scroll to position [13819, 0]
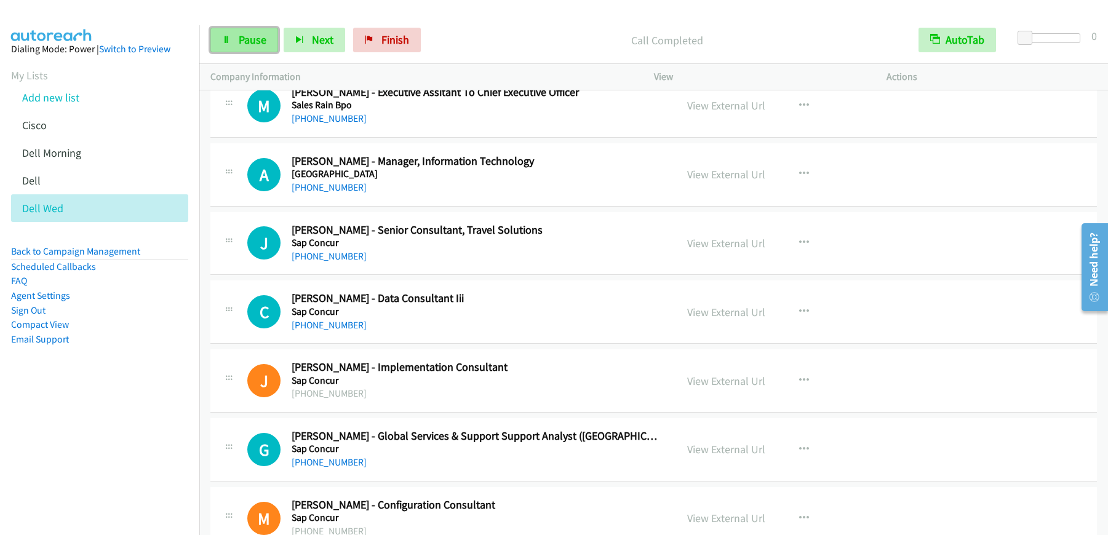
click at [244, 41] on span "Pause" at bounding box center [253, 40] width 28 height 14
click at [244, 41] on span "Start Calls" at bounding box center [263, 40] width 48 height 14
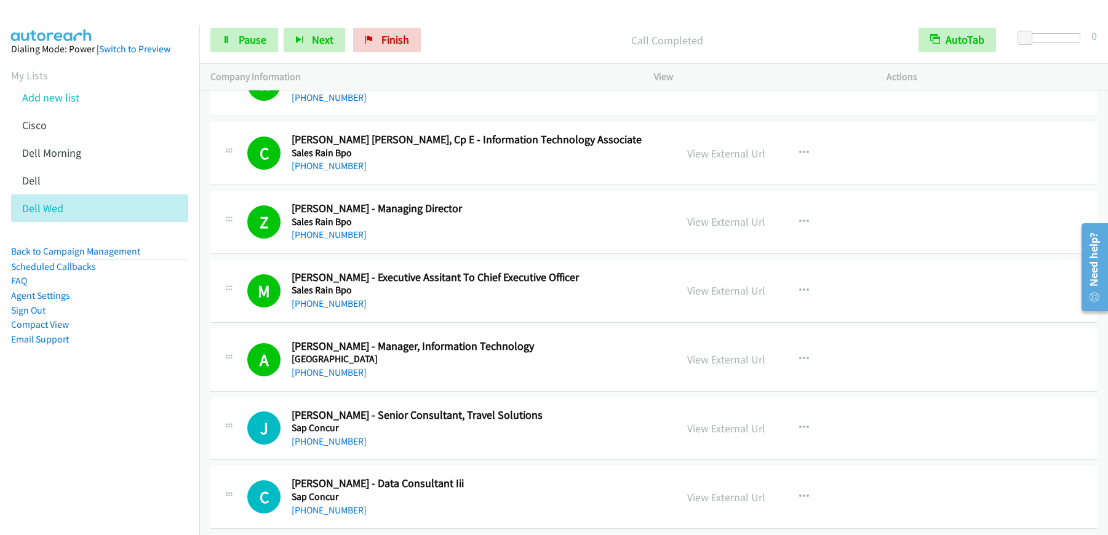
scroll to position [13636, 0]
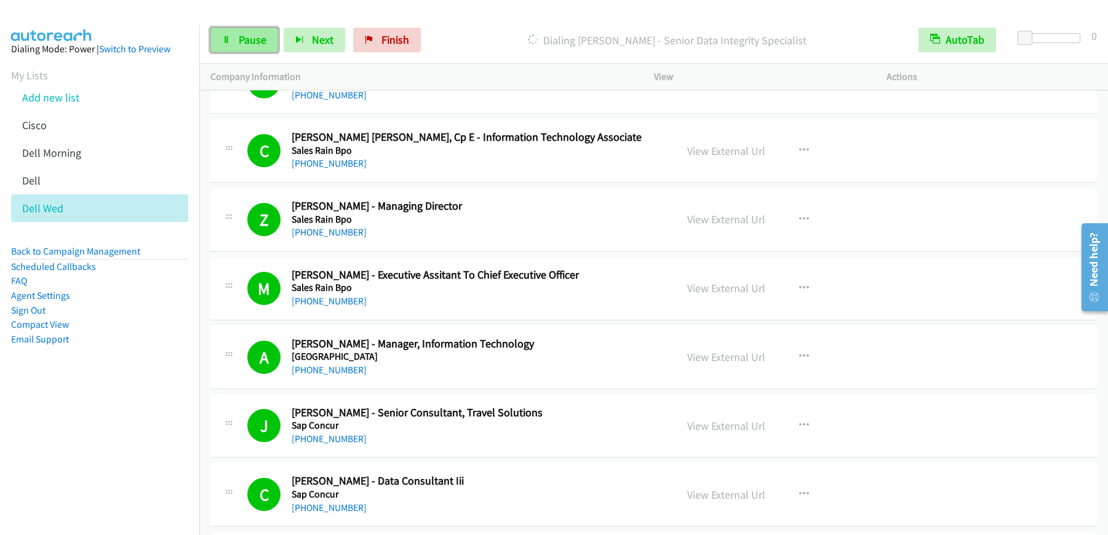
click at [268, 42] on link "Pause" at bounding box center [244, 40] width 68 height 25
click at [284, 47] on link "Start Calls" at bounding box center [254, 40] width 88 height 25
click at [391, 34] on span "Finish" at bounding box center [396, 40] width 28 height 14
